Goal: Navigation & Orientation: Find specific page/section

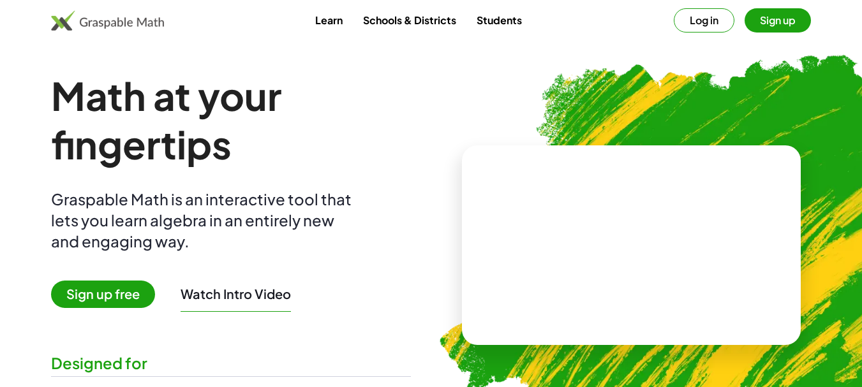
click at [102, 296] on span "Sign up free" at bounding box center [103, 294] width 104 height 27
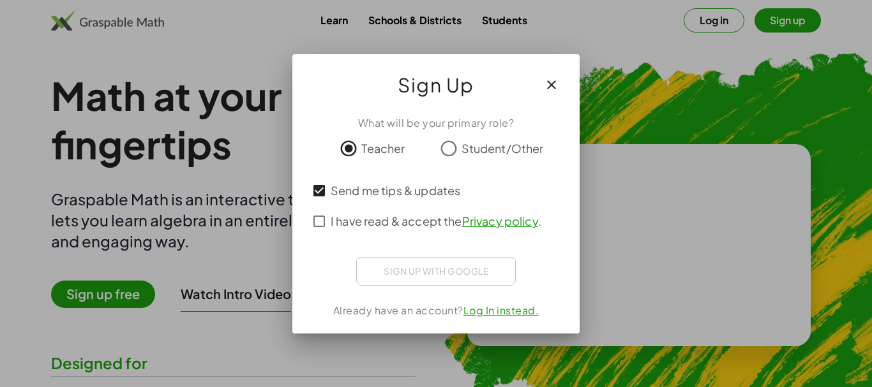
click at [433, 273] on div "Sign up with Google Iniciar sesión con Google Iniciar sesión con Google. Se abr…" at bounding box center [436, 271] width 160 height 29
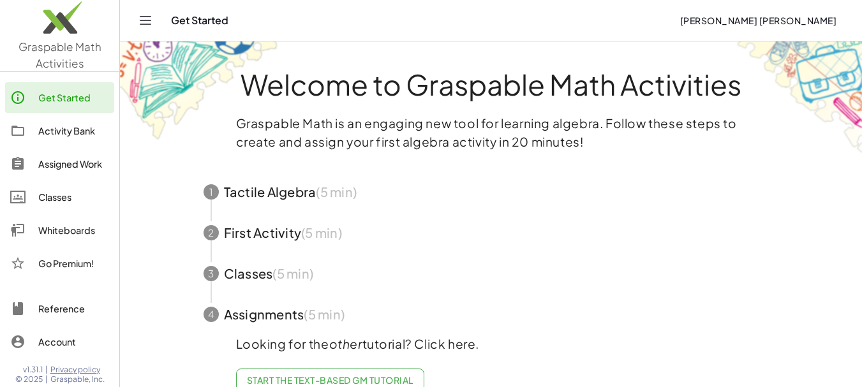
click at [49, 133] on div "Activity Bank" at bounding box center [73, 130] width 71 height 15
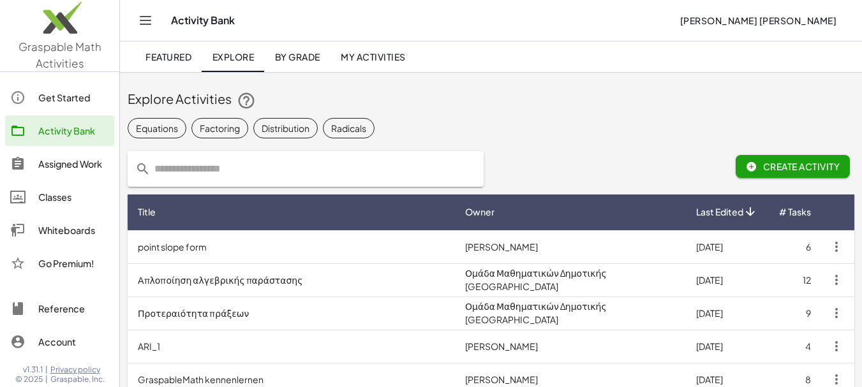
click at [63, 199] on div "Classes" at bounding box center [73, 197] width 71 height 15
